Goal: Transaction & Acquisition: Purchase product/service

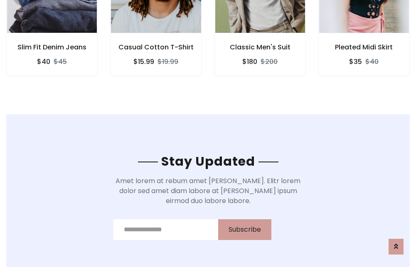
scroll to position [1251, 0]
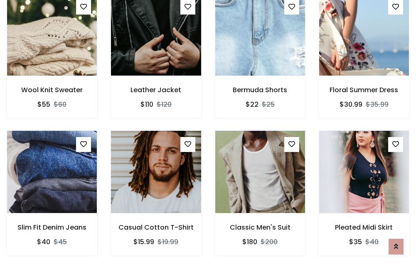
click at [208, 133] on div "Classic Men's Suit $180 $200" at bounding box center [260, 199] width 104 height 138
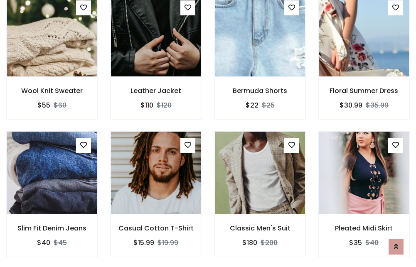
click at [208, 133] on div "Classic Men's Suit $180 $200" at bounding box center [260, 200] width 104 height 138
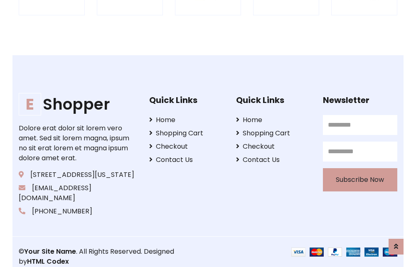
scroll to position [1582, 0]
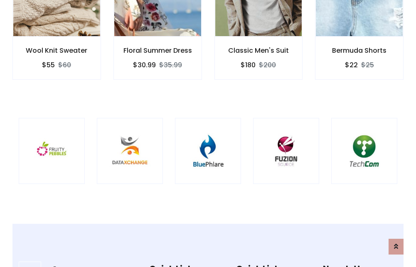
click at [208, 133] on img at bounding box center [207, 150] width 45 height 45
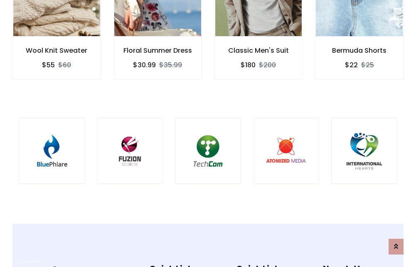
click at [208, 133] on img at bounding box center [207, 150] width 45 height 45
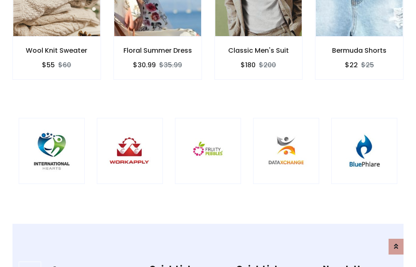
click at [208, 133] on img at bounding box center [207, 150] width 45 height 45
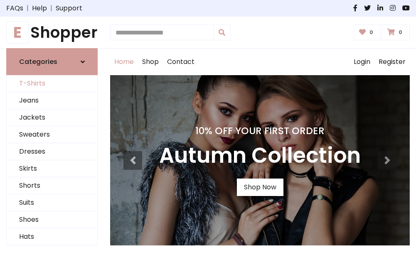
click at [52, 84] on link "T-Shirts" at bounding box center [52, 83] width 91 height 17
click at [52, 32] on h1 "E Shopper" at bounding box center [51, 32] width 91 height 18
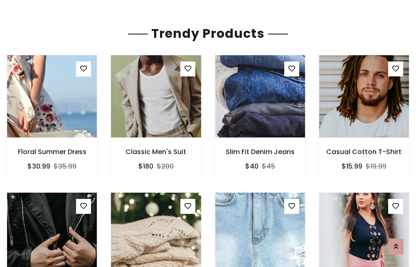
scroll to position [49, 0]
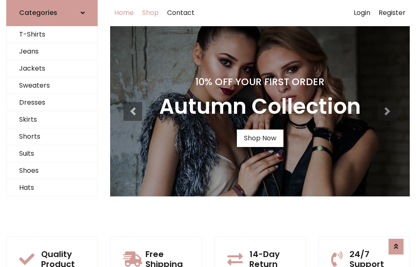
click at [151, 13] on link "Shop" at bounding box center [150, 13] width 25 height 27
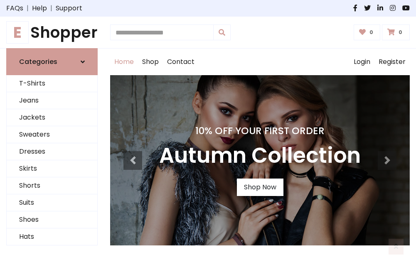
scroll to position [273, 0]
